Goal: Find specific page/section: Find specific page/section

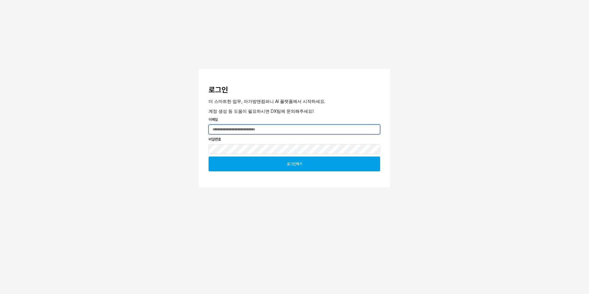
type input "**********"
click at [247, 166] on div "로그인하기" at bounding box center [294, 164] width 166 height 14
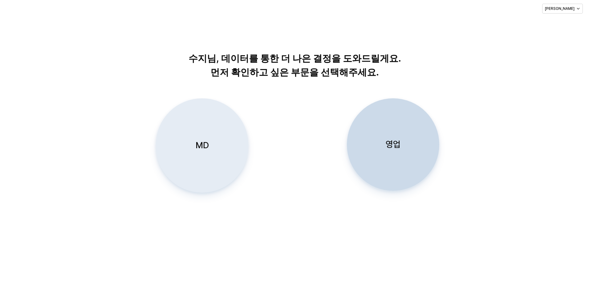
click at [236, 164] on div "MD" at bounding box center [202, 146] width 87 height 94
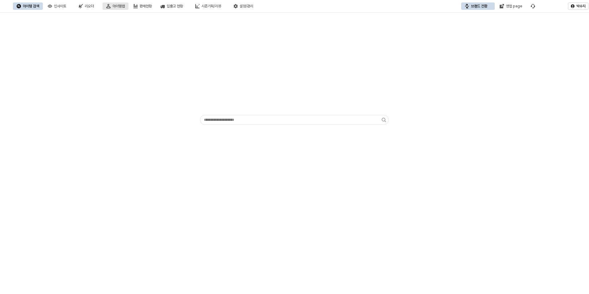
click at [128, 8] on button "아이템맵" at bounding box center [116, 5] width 26 height 7
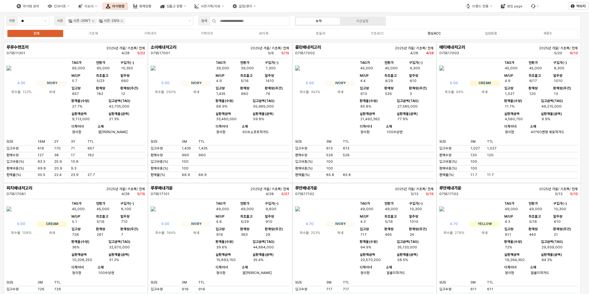
click at [432, 31] on label "정상ACC" at bounding box center [434, 33] width 57 height 5
click at [433, 34] on div "정상ACC" at bounding box center [433, 33] width 13 height 4
click at [120, 21] on icon "Remove 시즌-25FA" at bounding box center [121, 20] width 5 height 5
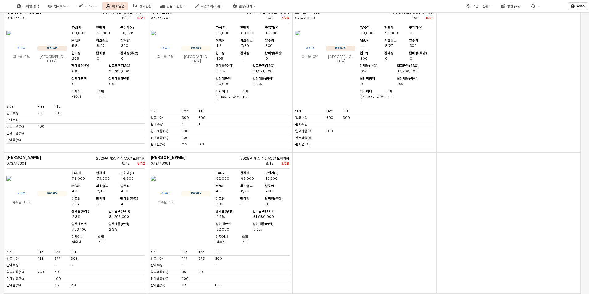
scroll to position [1082, 0]
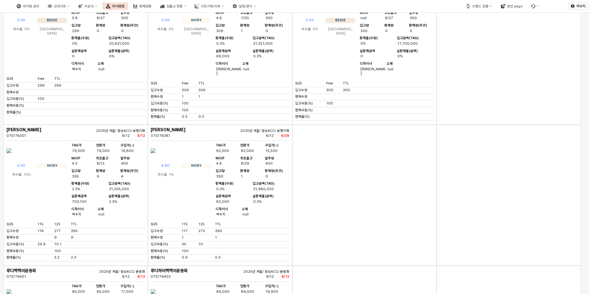
click at [300, 13] on img "App Frame" at bounding box center [297, 5] width 5 height 15
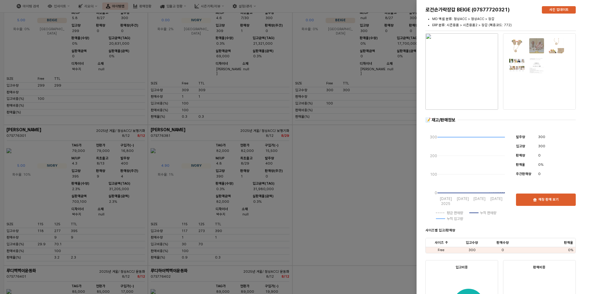
click at [449, 71] on img "button" at bounding box center [461, 71] width 73 height 76
click at [445, 70] on img "button" at bounding box center [461, 71] width 73 height 76
click at [431, 71] on img "button" at bounding box center [461, 71] width 73 height 76
